Goal: Find specific page/section: Find specific page/section

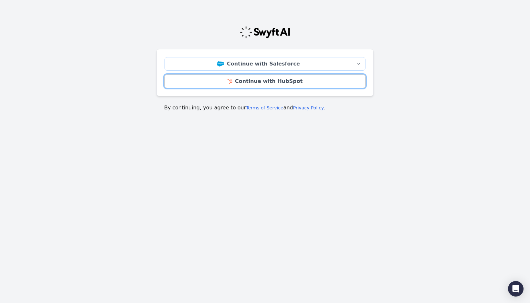
click at [267, 88] on div "Continue with Salesforce More sign-in options Continue with Salesforce Sandbox …" at bounding box center [264, 72] width 217 height 47
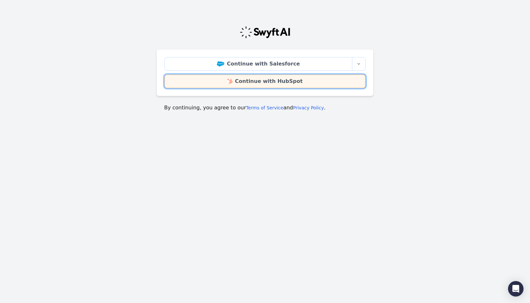
click at [270, 82] on link "Continue with HubSpot" at bounding box center [264, 82] width 201 height 14
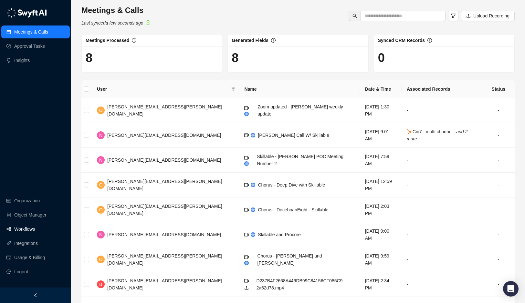
click at [26, 229] on link "Workflows" at bounding box center [24, 229] width 21 height 13
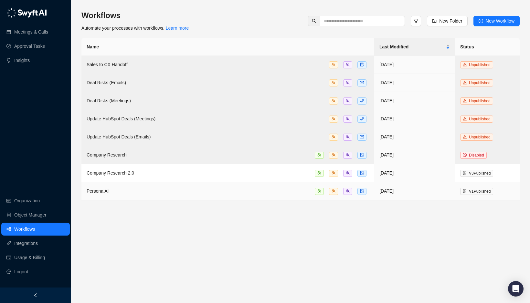
click at [182, 182] on td "Persona AI" at bounding box center [227, 191] width 293 height 18
